Goal: Information Seeking & Learning: Learn about a topic

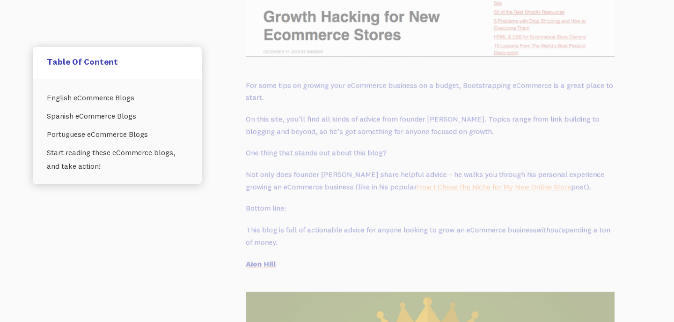
scroll to position [3944, 0]
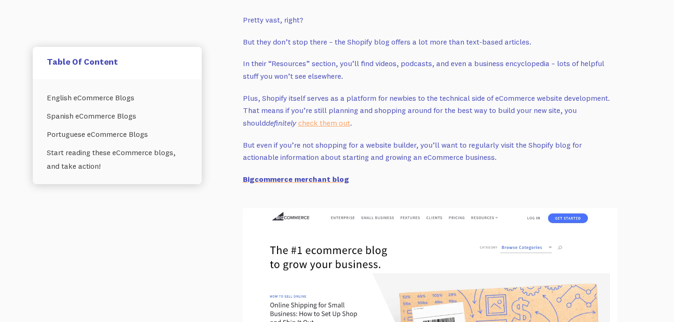
click at [387, 151] on p "But even if you’re not shopping for a website builder, you’ll want to regularly…" at bounding box center [430, 151] width 374 height 25
drag, startPoint x: 290, startPoint y: 137, endPoint x: 358, endPoint y: 137, distance: 67.9
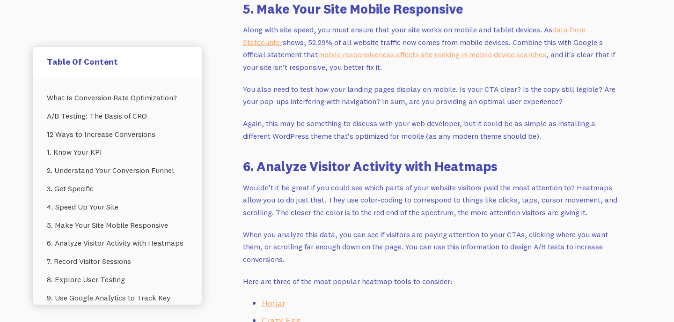
scroll to position [3806, 0]
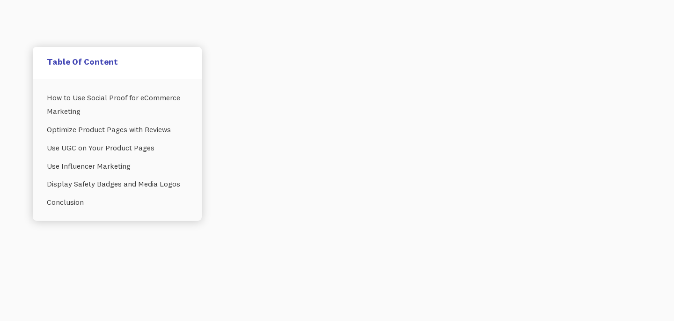
scroll to position [6158, 0]
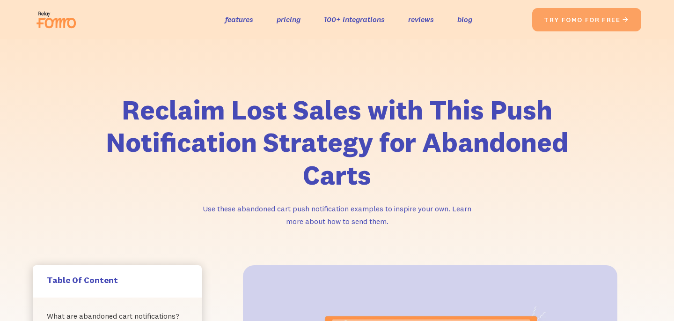
scroll to position [1361, 0]
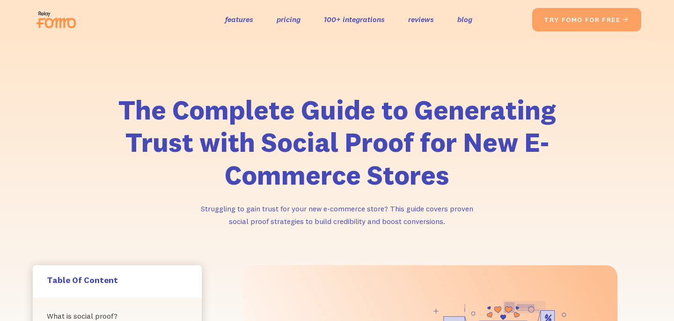
scroll to position [798, 0]
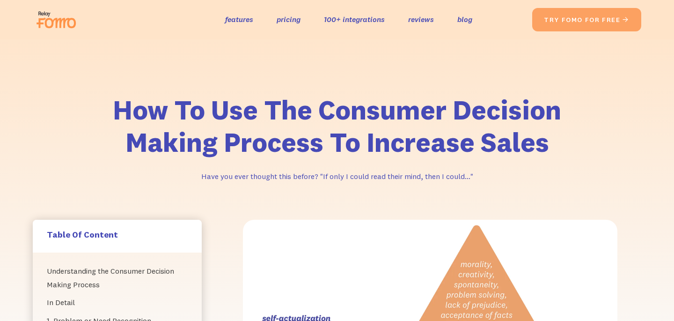
scroll to position [2318, 0]
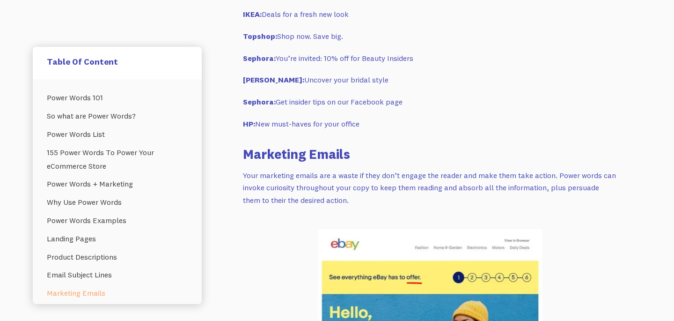
scroll to position [4311, 0]
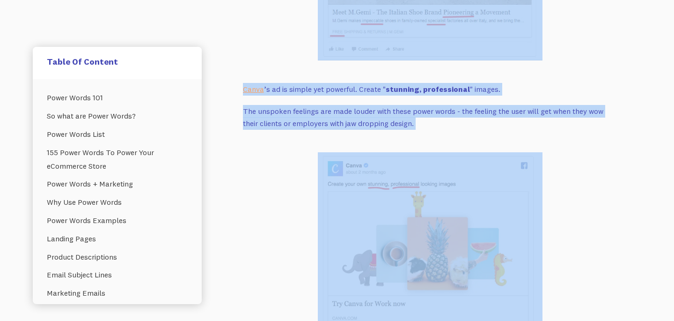
scroll to position [6183, 0]
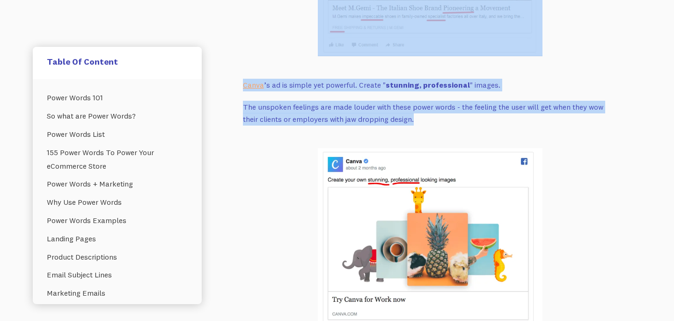
drag, startPoint x: 241, startPoint y: 130, endPoint x: 446, endPoint y: 97, distance: 208.0
copy div "Loremipsu Dolors Amet consectet adipis eli s doeiu te inci utl’e dolore mag ali…"
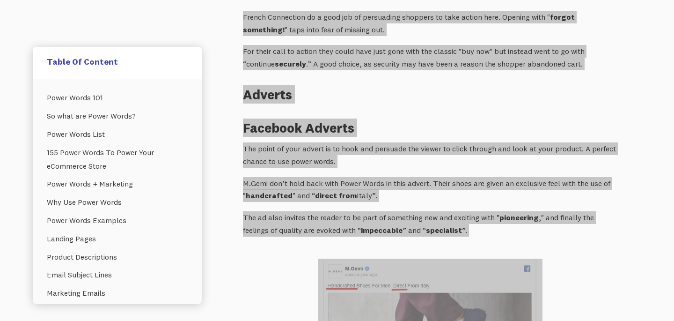
scroll to position [5755, 0]
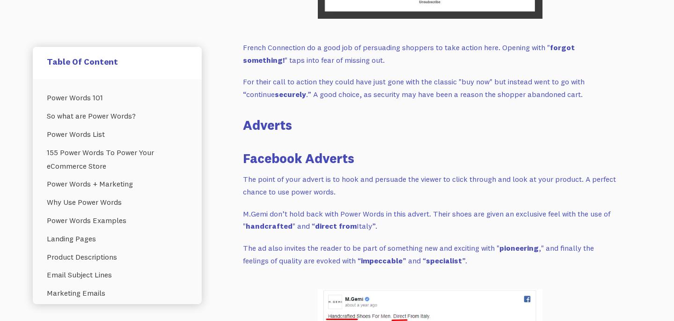
click at [440, 75] on p "For their call to action they could have just gone with the classic "buy now" b…" at bounding box center [430, 87] width 374 height 25
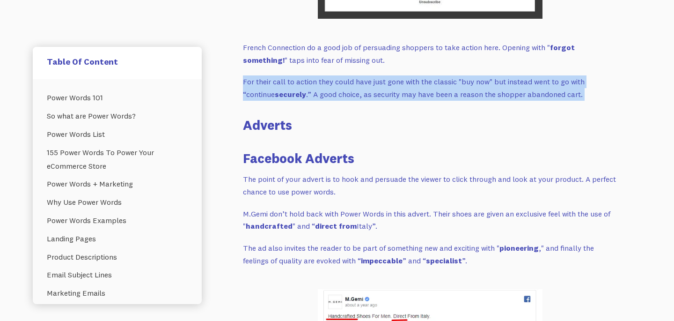
click at [440, 75] on p "For their call to action they could have just gone with the classic "buy now" b…" at bounding box center [430, 87] width 374 height 25
copy p "For their call to action they could have just gone with the classic "buy now" b…"
